Goal: Task Accomplishment & Management: Use online tool/utility

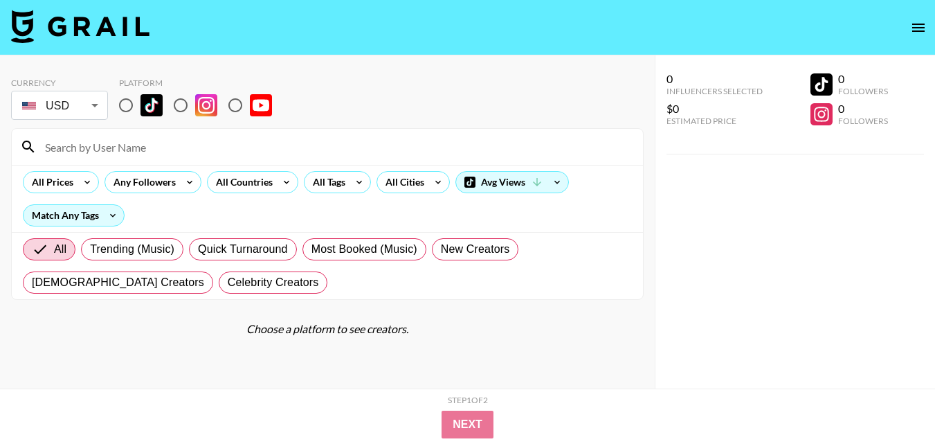
click at [185, 102] on input "radio" at bounding box center [180, 105] width 29 height 29
radio input "true"
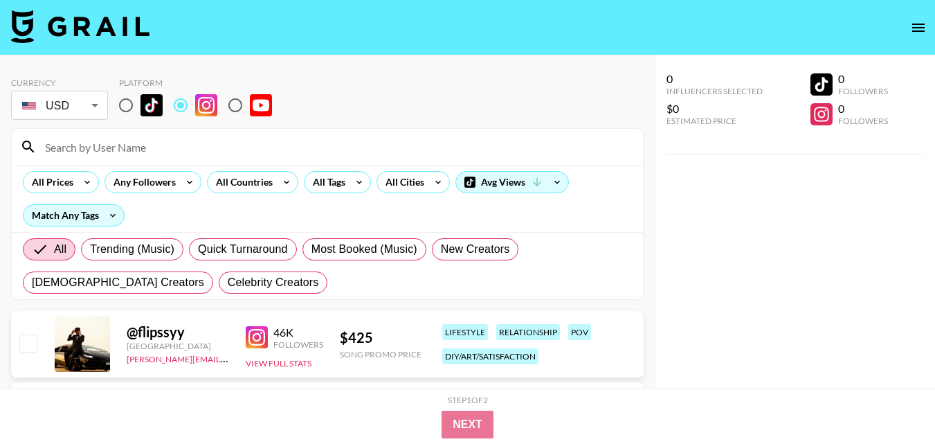
click at [202, 136] on input at bounding box center [336, 147] width 598 height 22
paste input "mixingxcolours"
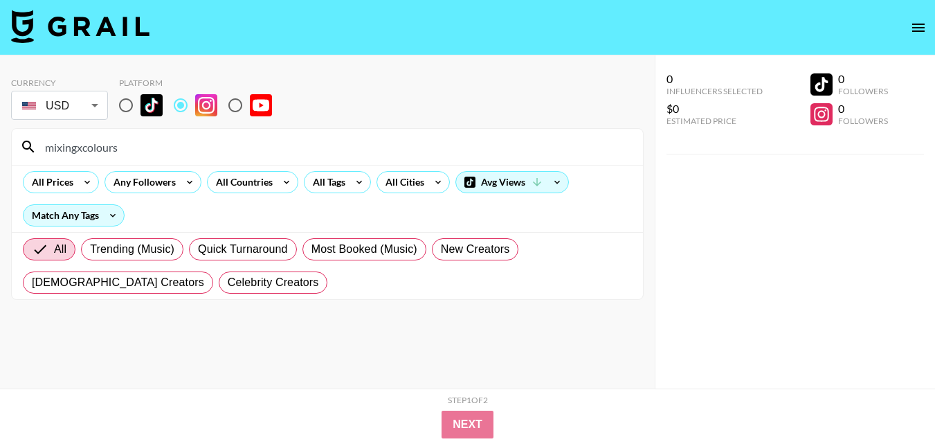
click at [260, 141] on input "mixingxcolours" at bounding box center [336, 147] width 598 height 22
drag, startPoint x: 255, startPoint y: 141, endPoint x: 224, endPoint y: 149, distance: 32.2
click at [240, 147] on input "mixingxcolours" at bounding box center [336, 147] width 598 height 22
click at [222, 151] on input "mixingxcolours" at bounding box center [336, 147] width 598 height 22
click at [219, 151] on input "mixingxcolours" at bounding box center [336, 147] width 598 height 22
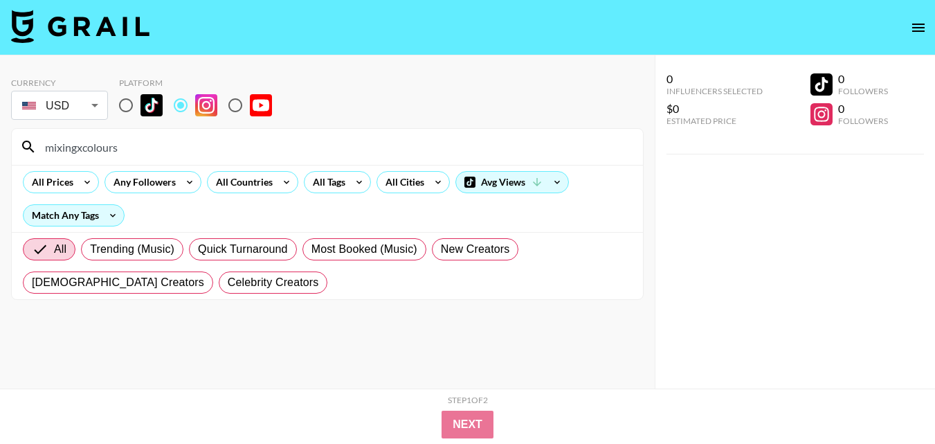
drag, startPoint x: 112, startPoint y: 152, endPoint x: 113, endPoint y: 135, distance: 16.6
click at [1, 152] on div "Currency USD USD ​ Platform mixingxcolours All Prices Any Followers All Countri…" at bounding box center [327, 249] width 655 height 388
drag, startPoint x: 125, startPoint y: 148, endPoint x: 5, endPoint y: 161, distance: 120.4
click at [1, 163] on div "Currency USD USD ​ Platform mixingxcolours All Prices Any Followers All Countri…" at bounding box center [327, 249] width 655 height 388
paste input "sharonrd88"
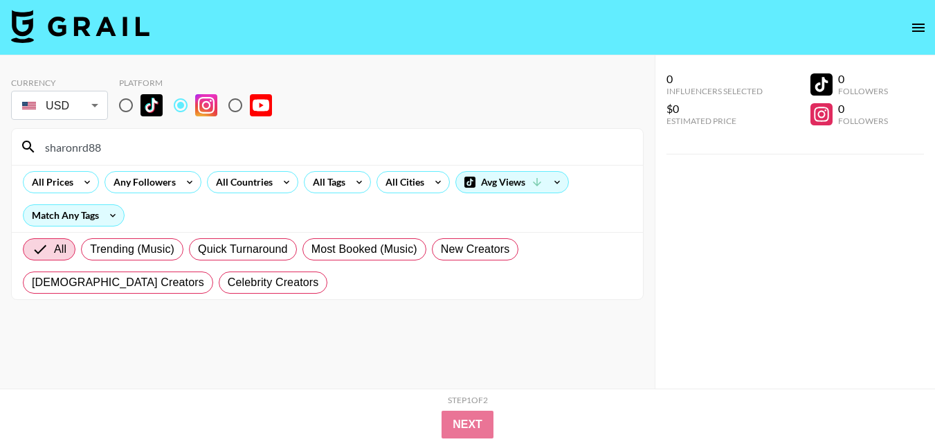
click at [255, 144] on input "sharonrd88" at bounding box center [336, 147] width 598 height 22
drag, startPoint x: 121, startPoint y: 149, endPoint x: 37, endPoint y: 154, distance: 83.9
click at [39, 156] on input "sharonrd88" at bounding box center [336, 147] width 598 height 22
paste input "_melnmo"
drag, startPoint x: 298, startPoint y: 156, endPoint x: 1, endPoint y: 158, distance: 296.9
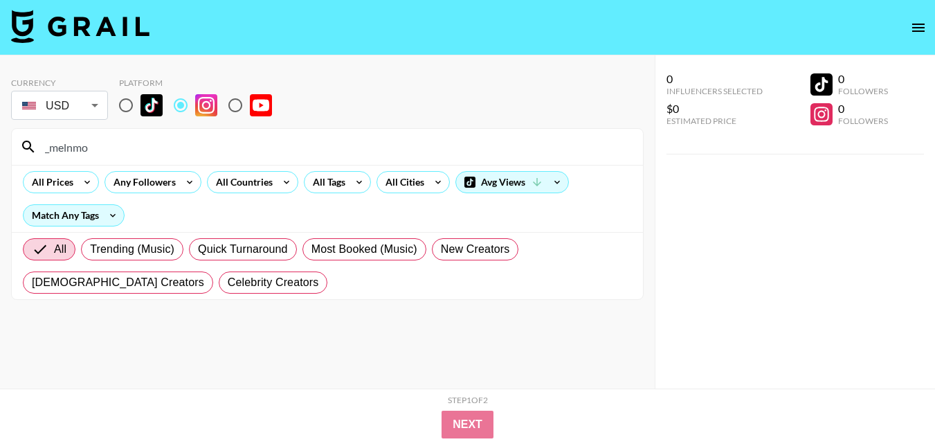
click at [0, 161] on div "Currency USD USD ​ Platform _melnmo All Prices Any Followers All Countries All …" at bounding box center [327, 249] width 655 height 388
paste input "[PERSON_NAME].[PERSON_NAME]"
type input "[PERSON_NAME].[PERSON_NAME]"
